Goal: Navigation & Orientation: Find specific page/section

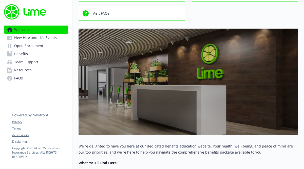
scroll to position [71, 0]
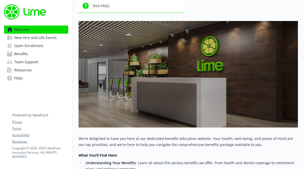
drag, startPoint x: 303, startPoint y: 78, endPoint x: 302, endPoint y: 97, distance: 19.5
click at [302, 97] on div "Welcome Explore company benefits Review open enrollment info Team support benef…" at bounding box center [187, 99] width 231 height 340
click at [302, 98] on div "Welcome Explore company benefits Review open enrollment info Team support benef…" at bounding box center [187, 99] width 231 height 340
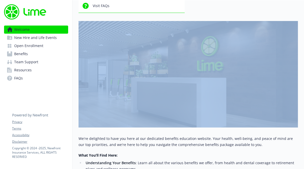
drag, startPoint x: 302, startPoint y: 98, endPoint x: 312, endPoint y: 122, distance: 27.0
click at [303, 122] on html "Skip to main content Welcome New Hire and Life Events Open Enrollment Benefits …" at bounding box center [152, 84] width 304 height 169
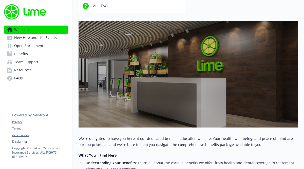
click at [299, 155] on div "Welcome Explore company benefits Review open enrollment info Team support benef…" at bounding box center [187, 99] width 231 height 340
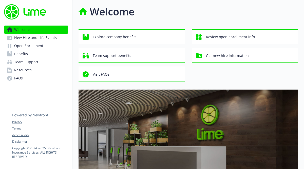
scroll to position [0, 0]
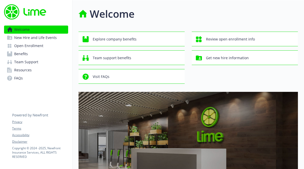
click at [221, 70] on div "Explore company benefits Review open enrollment info Team support benefits Get …" at bounding box center [187, 58] width 219 height 52
click at [170, 12] on div "Welcome" at bounding box center [187, 13] width 219 height 15
